Goal: Task Accomplishment & Management: Complete application form

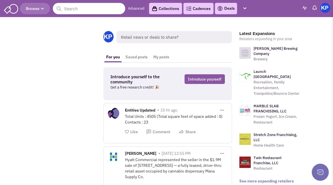
click at [228, 9] on link "Deals" at bounding box center [226, 8] width 18 height 7
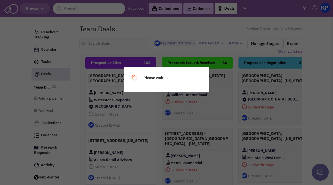
select select "1900"
select select
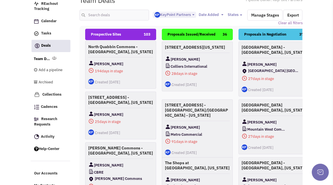
scroll to position [83, 0]
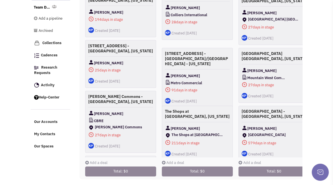
click at [102, 160] on link "Add a deal" at bounding box center [96, 162] width 22 height 5
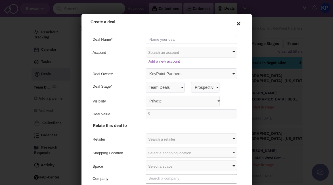
click at [178, 39] on input "text" at bounding box center [190, 38] width 91 height 9
type input "[GEOGRAPHIC_DATA][PERSON_NAME] - [GEOGRAPHIC_DATA][PERSON_NAME], [US_STATE]"
click at [153, 88] on select "Team Deals" at bounding box center [164, 86] width 39 height 11
click at [131, 83] on div "Deal Stage*" at bounding box center [115, 86] width 49 height 7
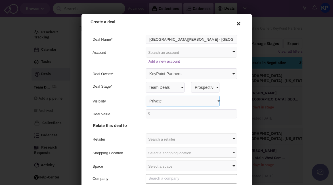
click at [155, 100] on select "Private Anyone with access to this pipeline" at bounding box center [182, 100] width 74 height 11
select select "false"
click at [145, 95] on select "Private Anyone with access to this pipeline" at bounding box center [182, 100] width 74 height 11
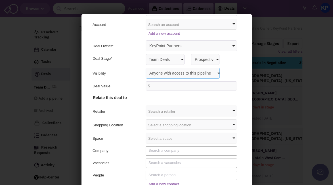
scroll to position [30, 0]
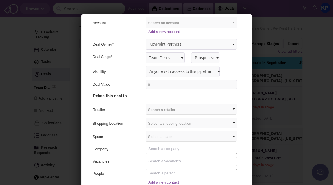
click at [158, 107] on div "Search a retailer" at bounding box center [190, 108] width 91 height 10
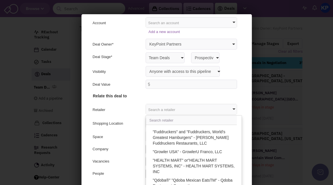
click at [136, 91] on h4 "Relate this deal to" at bounding box center [165, 53] width 147 height 88
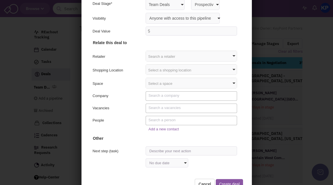
scroll to position [72, 0]
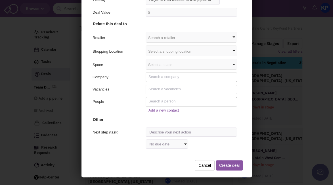
click at [151, 51] on div "Select a shopping location" at bounding box center [190, 50] width 91 height 10
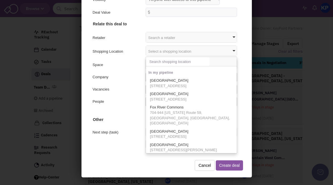
click at [159, 63] on input "text" at bounding box center [177, 60] width 64 height 9
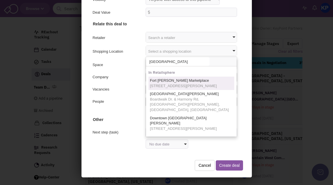
type input "[GEOGRAPHIC_DATA]"
click at [163, 81] on span "Fort [PERSON_NAME] Marketplace" at bounding box center [178, 79] width 59 height 4
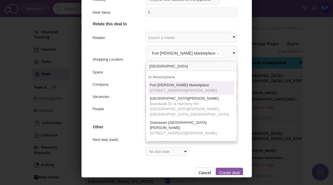
click at [129, 76] on div "Space Select a space [GEOGRAPHIC_DATA][PERSON_NAME] Add a space No related spac…" at bounding box center [166, 70] width 156 height 11
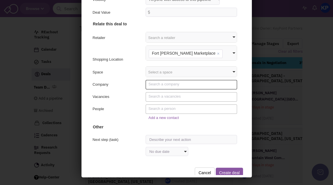
click at [165, 82] on textarea "Search" at bounding box center [190, 83] width 87 height 5
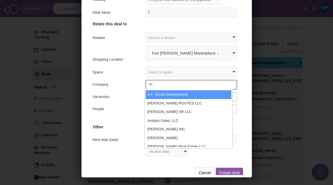
type textarea "J"
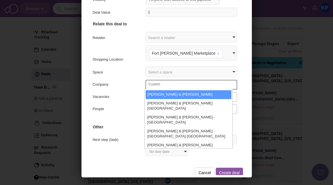
type textarea "Cushm"
select select "1832_11_0"
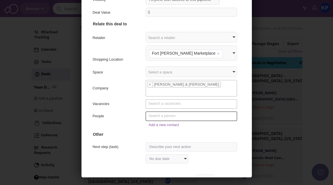
click at [159, 116] on textarea "Search" at bounding box center [190, 114] width 87 height 5
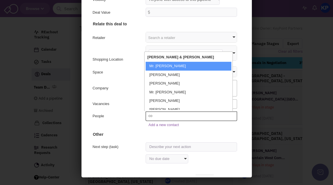
type textarea "c"
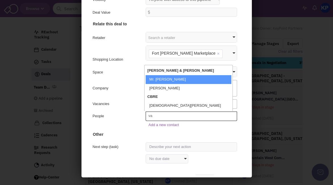
type textarea "v"
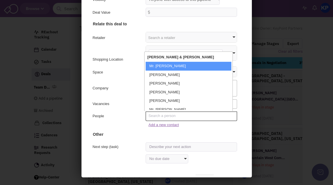
click at [160, 122] on link "Add a new contact" at bounding box center [162, 124] width 30 height 4
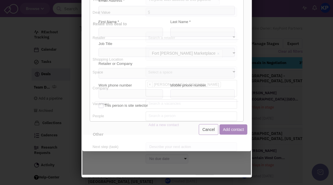
scroll to position [0, 0]
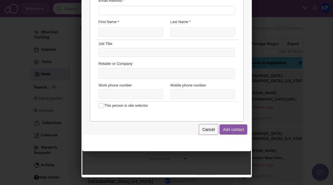
click at [126, 10] on input "Email Address *" at bounding box center [165, 9] width 136 height 9
type input "[PERSON_NAME][EMAIL_ADDRESS][PERSON_NAME][DOMAIN_NAME]"
click at [112, 33] on input "First Name *" at bounding box center [129, 31] width 65 height 9
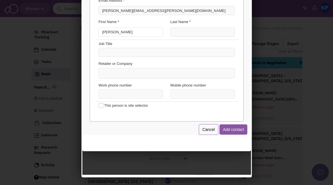
type input "[PERSON_NAME]"
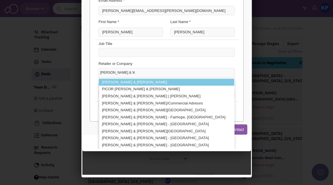
type input "[PERSON_NAME] & [PERSON_NAME]"
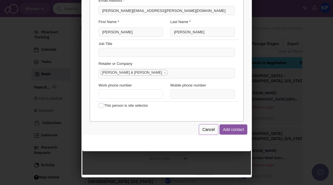
type input "(___) ___-____"
type input "[PHONE_NUMBER]"
click at [229, 129] on button "Add contact" at bounding box center [233, 128] width 28 height 10
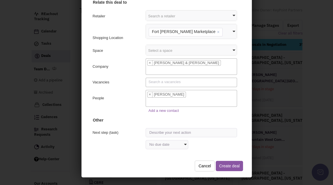
scroll to position [28, 0]
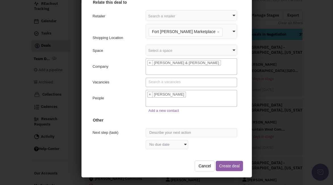
click at [222, 161] on button "Create deal" at bounding box center [228, 165] width 27 height 10
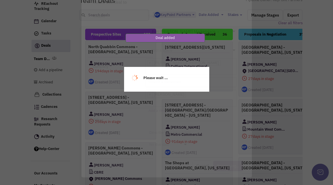
scroll to position [0, 0]
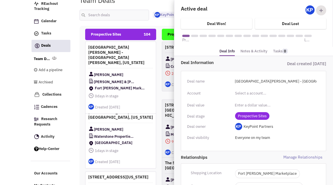
click at [253, 49] on link "Notes & Activity" at bounding box center [254, 51] width 27 height 8
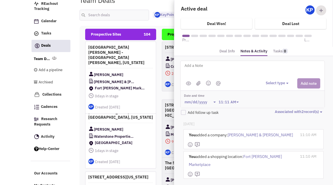
click at [226, 67] on textarea at bounding box center [254, 70] width 141 height 16
click at [229, 63] on textarea "[STREET_ADDRESS] - [GEOGRAPHIC_DATA][PERSON_NAME], [GEOGRAPHIC_DATA]" at bounding box center [254, 70] width 141 height 16
type textarea "[STREET_ADDRESS] - [GEOGRAPHIC_DATA][PERSON_NAME], [GEOGRAPHIC_DATA]"
click at [276, 82] on button "Select type" at bounding box center [278, 82] width 24 height 5
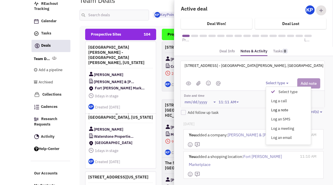
click at [274, 109] on div "Log a note" at bounding box center [275, 109] width 14 height 5
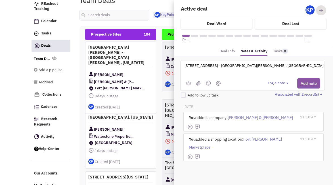
click at [306, 82] on button "Add note" at bounding box center [309, 83] width 23 height 10
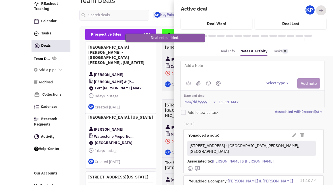
click at [158, 23] on fieldset "Team Deals Pipeline Owner: KeyPoint Partners <img src='[URL][DOMAIN_NAME][DATE]…" at bounding box center [191, 10] width 223 height 32
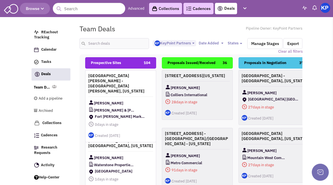
click at [323, 6] on img at bounding box center [326, 8] width 10 height 10
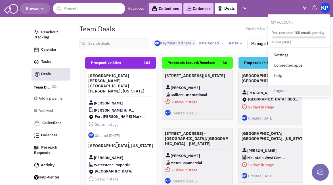
click at [279, 87] on link "Logout" at bounding box center [299, 90] width 62 height 10
